Goal: Information Seeking & Learning: Learn about a topic

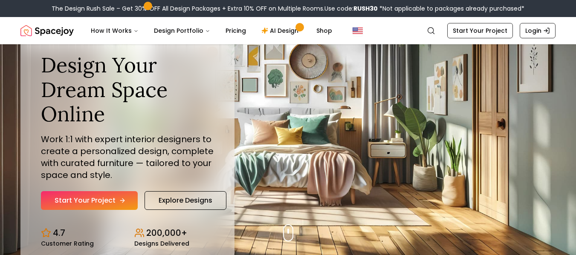
click at [121, 203] on icon "Hero section" at bounding box center [122, 200] width 7 height 7
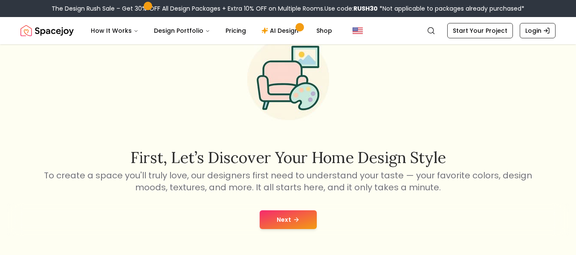
scroll to position [42, 0]
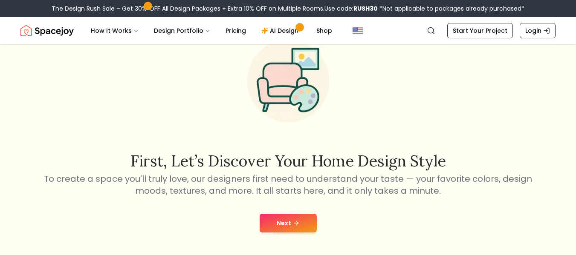
click at [277, 216] on button "Next" at bounding box center [288, 223] width 57 height 19
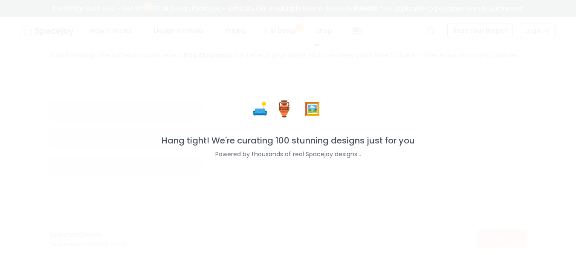
scroll to position [55, 0]
